Goal: Task Accomplishment & Management: Use online tool/utility

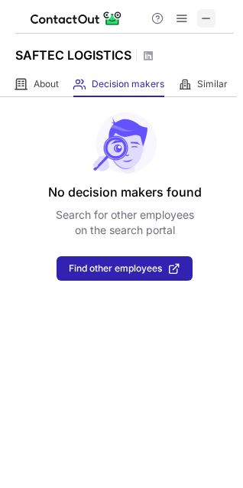
click at [215, 15] on button at bounding box center [206, 18] width 18 height 18
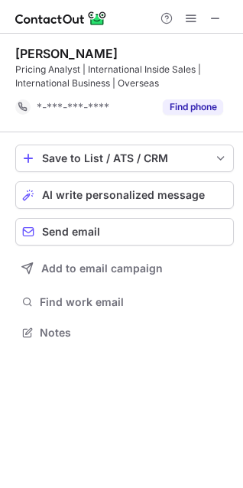
scroll to position [322, 243]
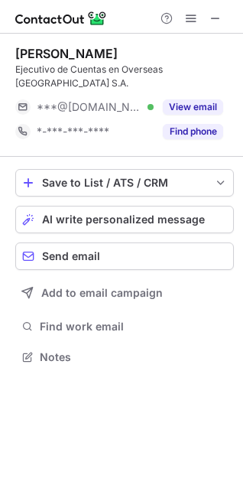
scroll to position [333, 243]
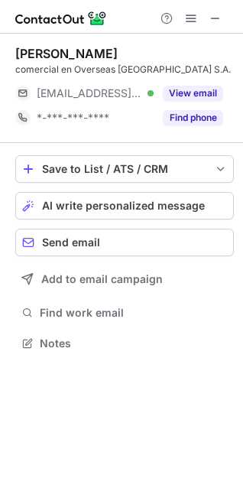
scroll to position [333, 243]
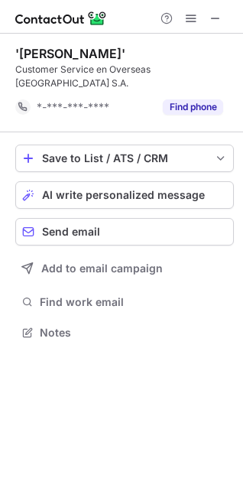
scroll to position [308, 243]
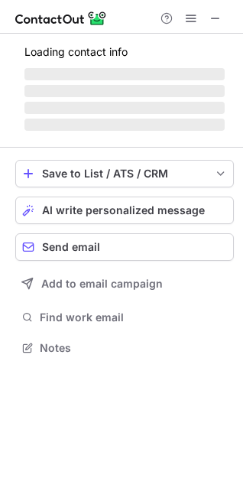
scroll to position [347, 243]
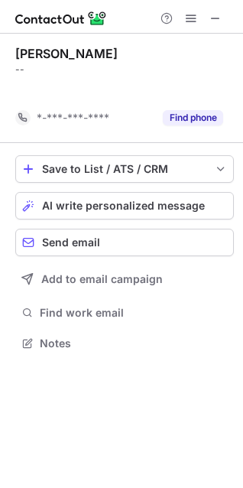
scroll to position [308, 243]
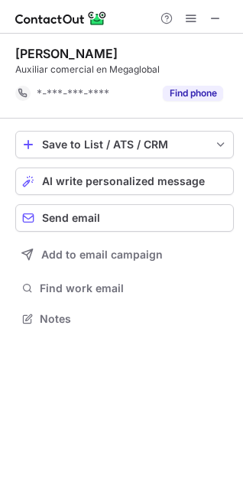
scroll to position [308, 243]
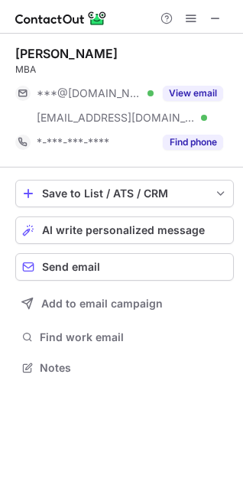
scroll to position [357, 243]
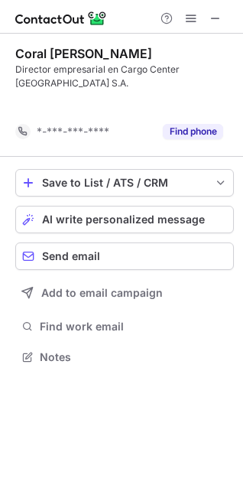
scroll to position [322, 243]
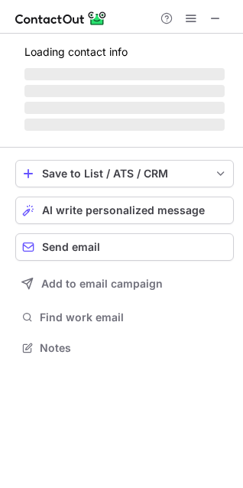
scroll to position [333, 243]
